Goal: Task Accomplishment & Management: Manage account settings

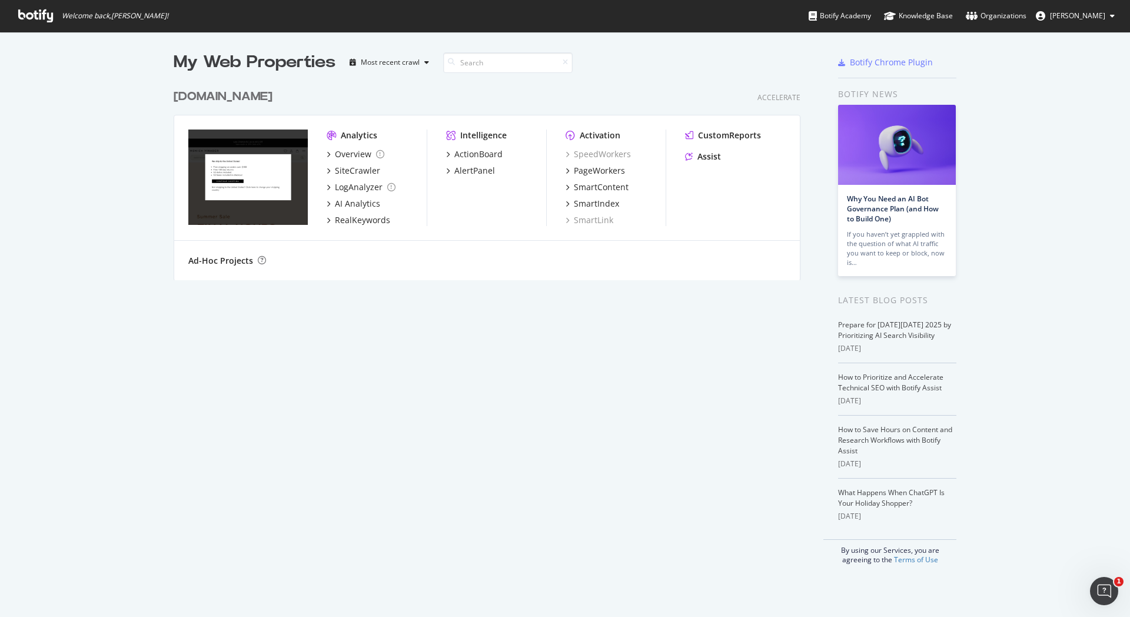
click at [1109, 15] on button "[PERSON_NAME]" at bounding box center [1075, 15] width 98 height 19
click at [1075, 90] on span "[PERSON_NAME] org" at bounding box center [1077, 92] width 68 height 10
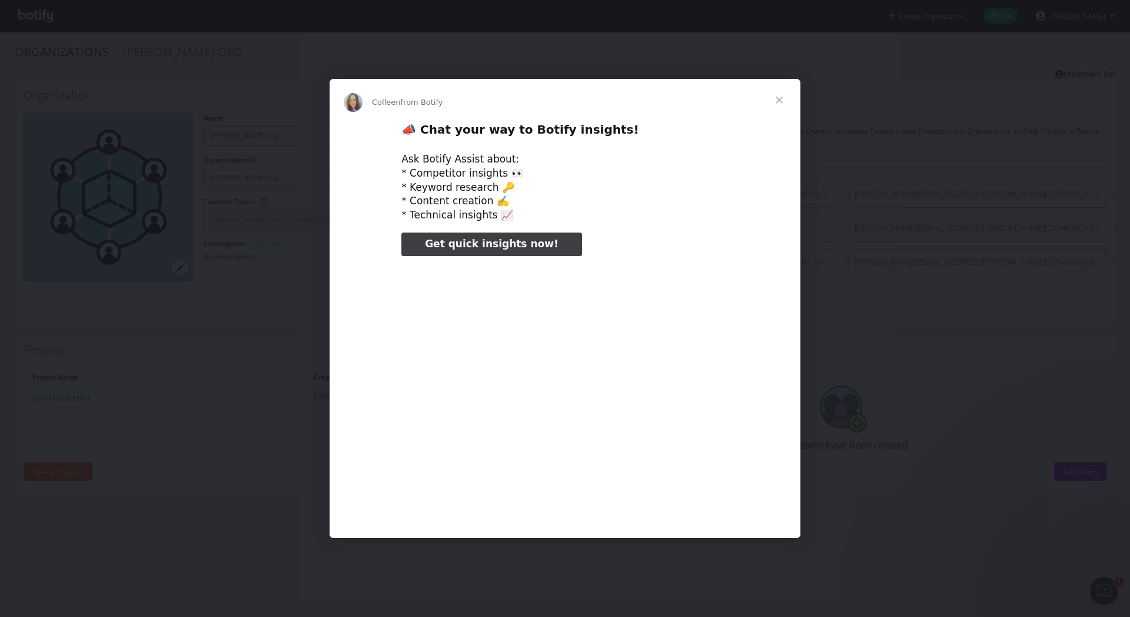
type input "211579"
click at [776, 98] on span "Close" at bounding box center [779, 100] width 42 height 42
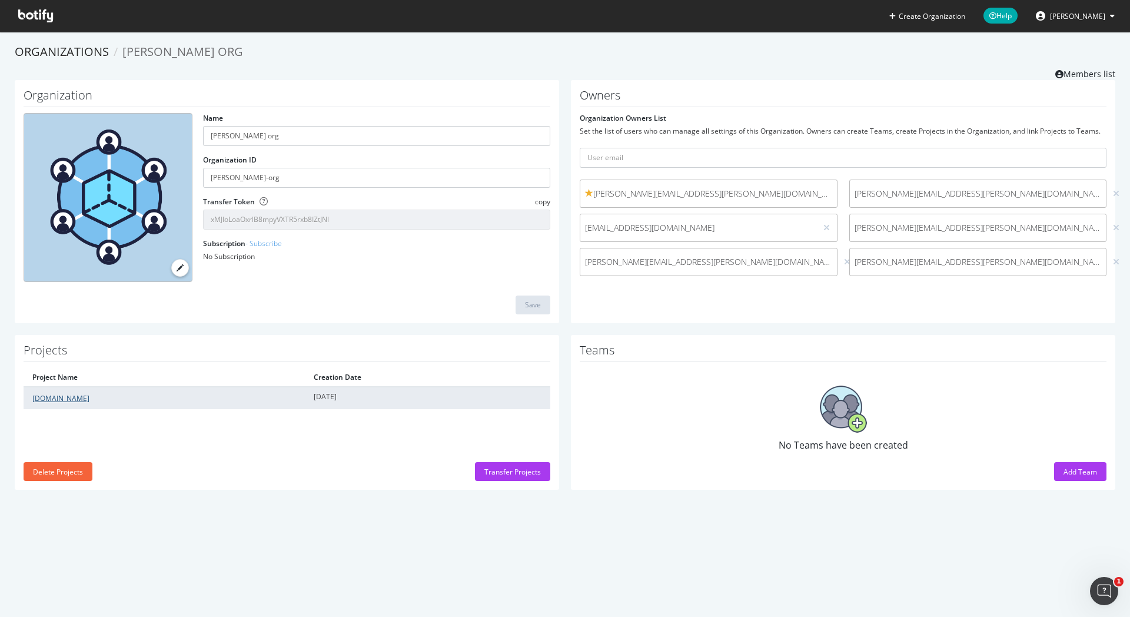
click at [66, 400] on link "[DOMAIN_NAME]" at bounding box center [60, 398] width 57 height 10
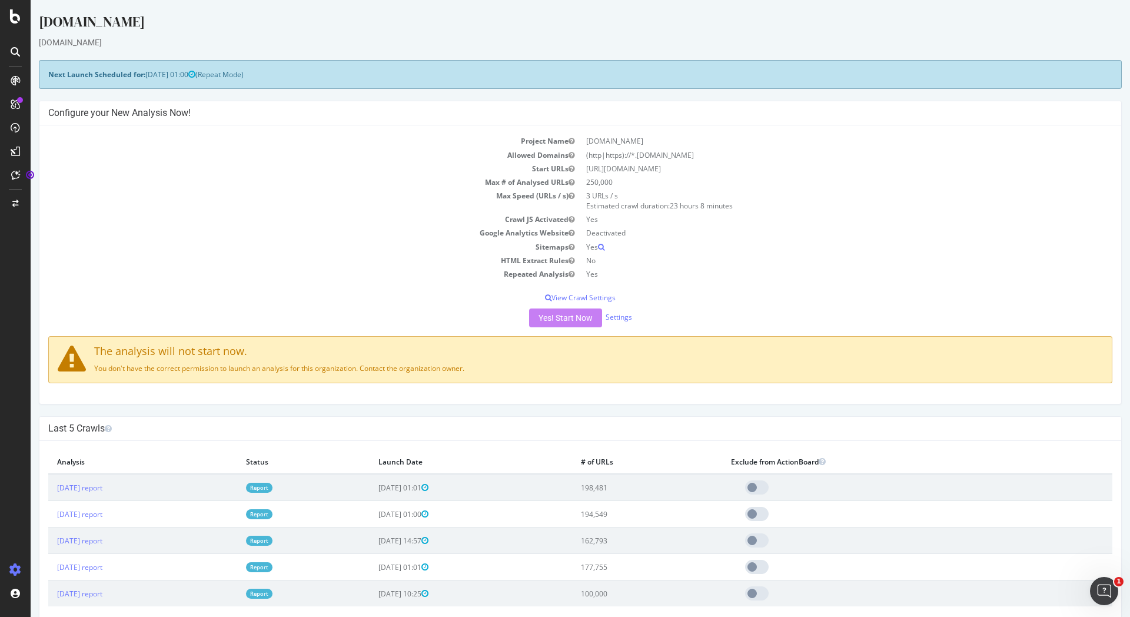
click at [19, 571] on icon at bounding box center [15, 570] width 12 height 12
click at [51, 510] on div "Settings" at bounding box center [60, 507] width 49 height 9
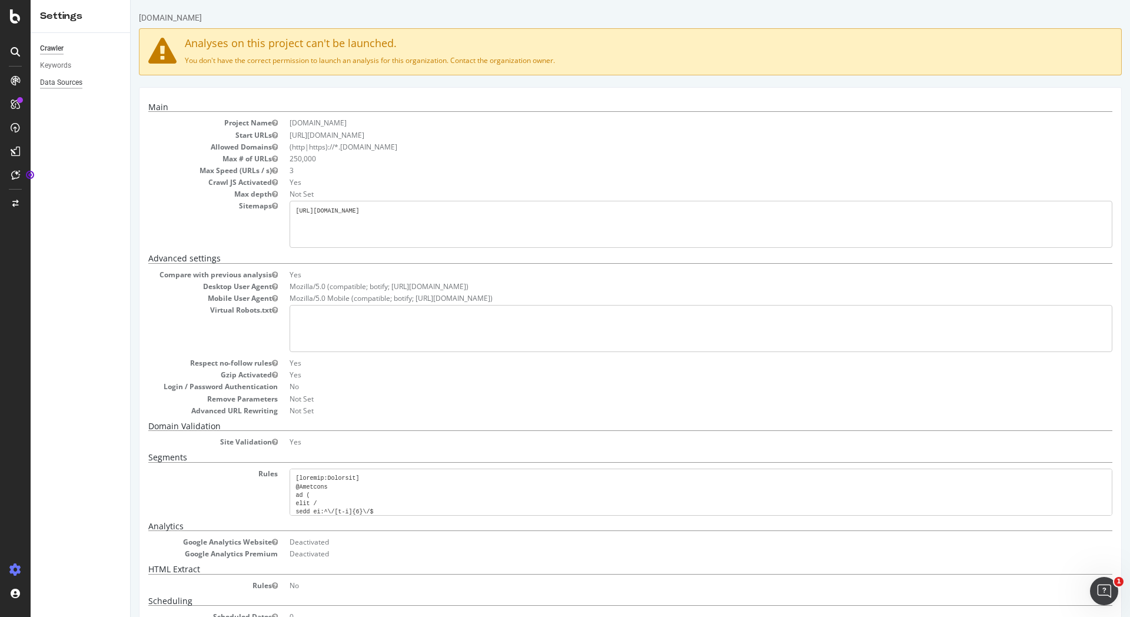
click at [61, 82] on div "Data Sources" at bounding box center [61, 82] width 42 height 12
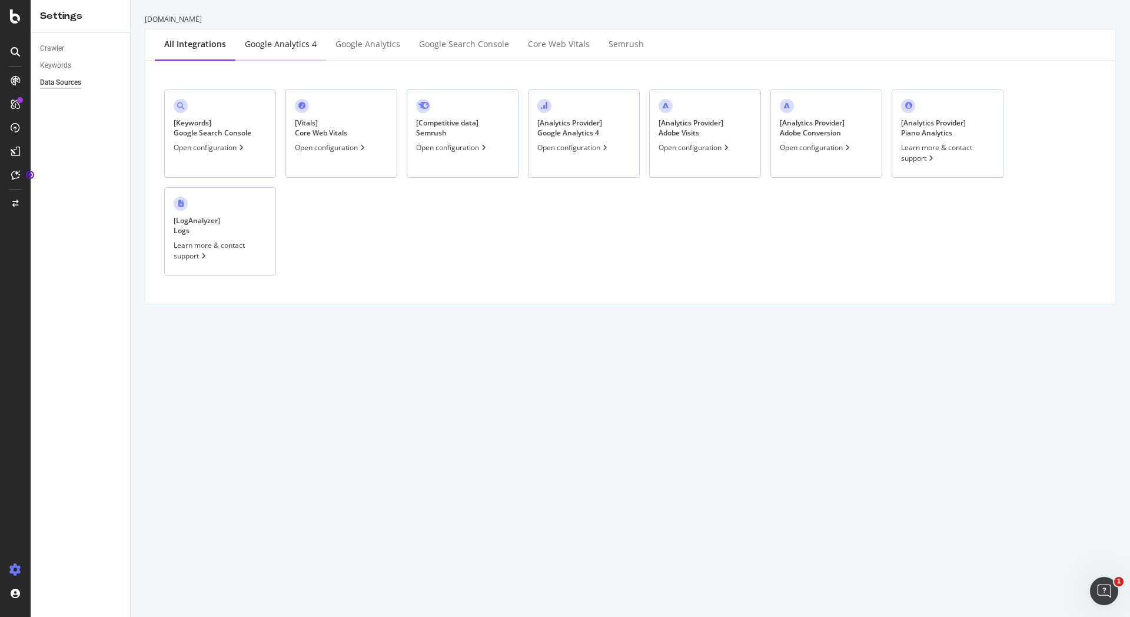
click at [263, 49] on div "Google Analytics 4" at bounding box center [281, 44] width 72 height 12
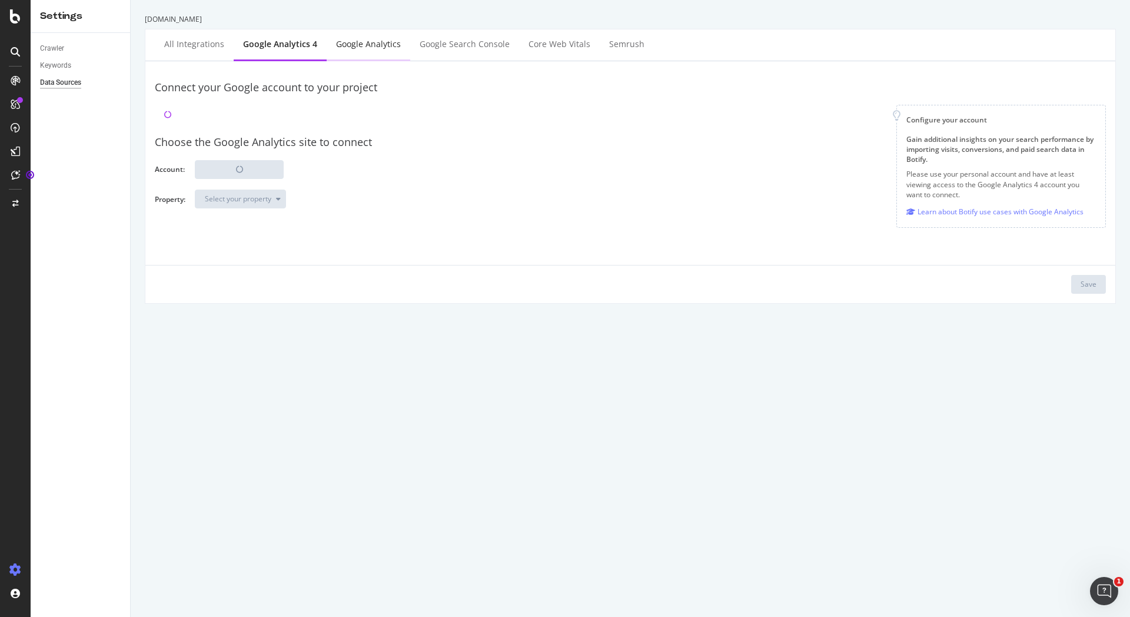
click at [355, 46] on div "Google Analytics" at bounding box center [368, 44] width 65 height 12
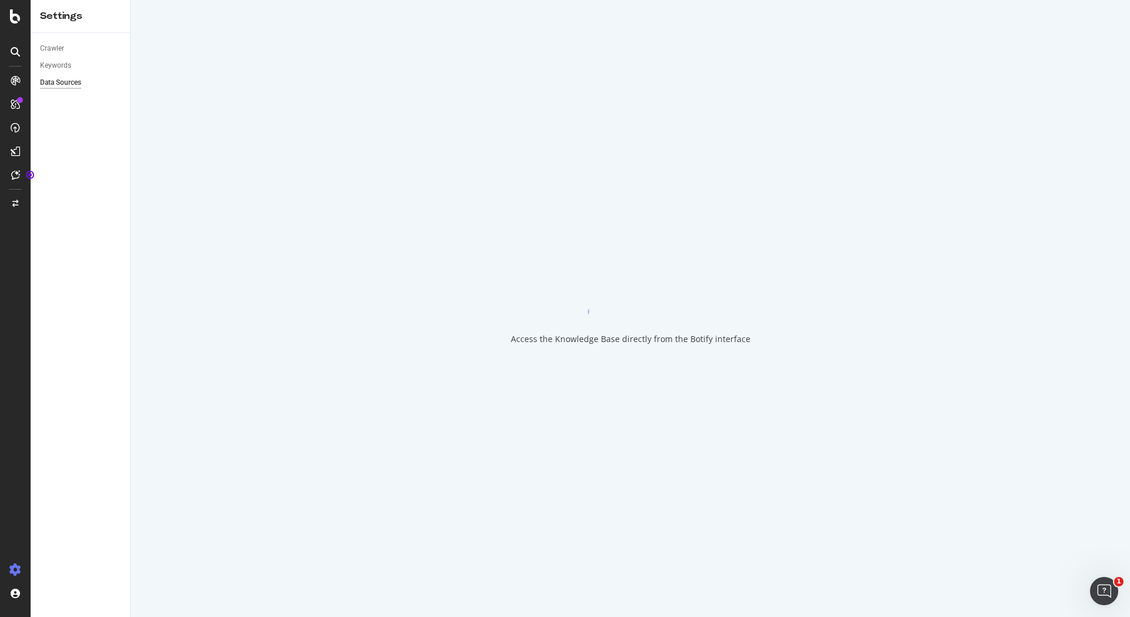
click at [67, 82] on div "Data Sources" at bounding box center [60, 82] width 41 height 12
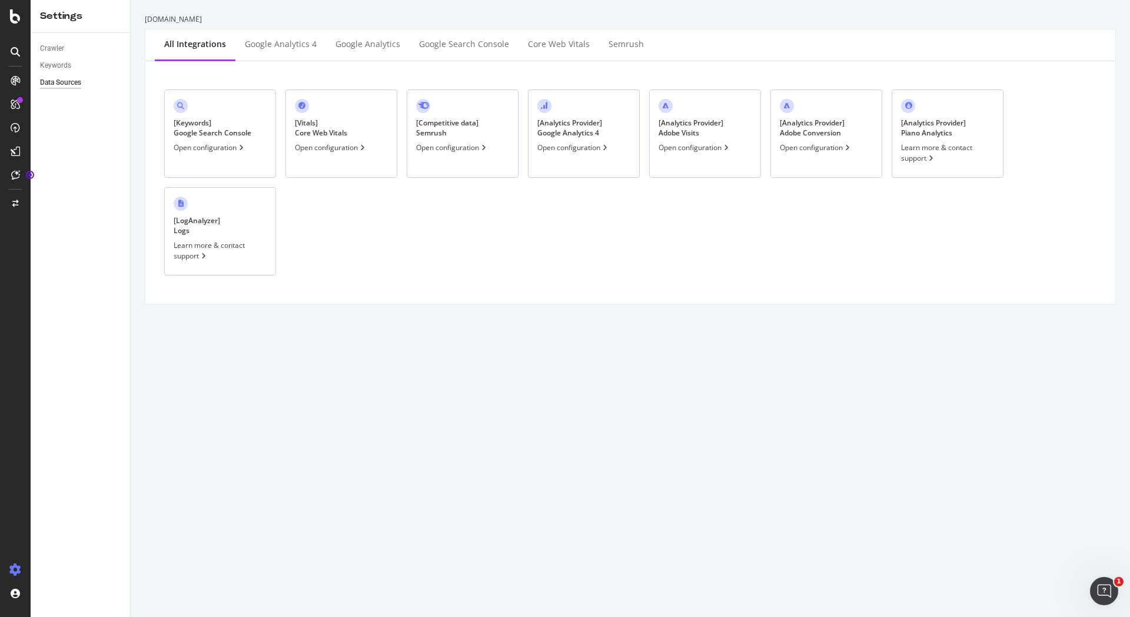
click at [232, 205] on div "[ LogAnalyzer ] Logs Learn more & contact support" at bounding box center [220, 231] width 112 height 88
